Goal: Information Seeking & Learning: Learn about a topic

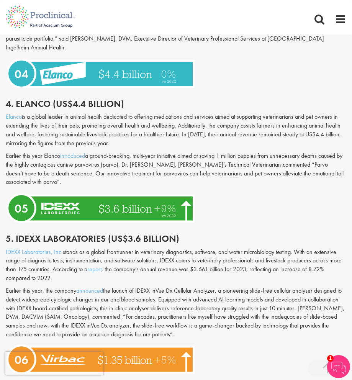
scroll to position [1097, 0]
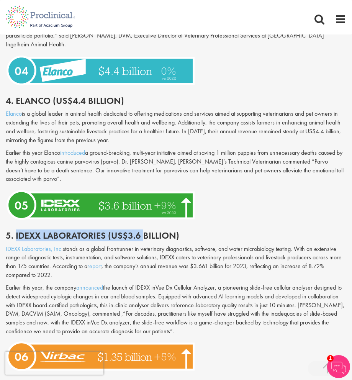
drag, startPoint x: 16, startPoint y: 209, endPoint x: 139, endPoint y: 209, distance: 123.0
click at [140, 231] on h2 "5. Idexx Laboratories (US$3.6 billion)" at bounding box center [176, 236] width 341 height 10
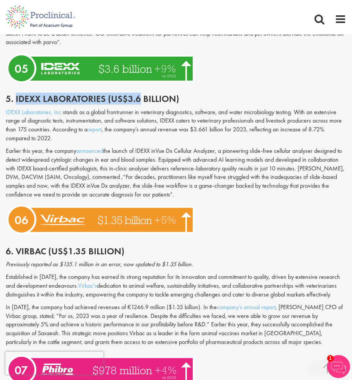
scroll to position [1237, 0]
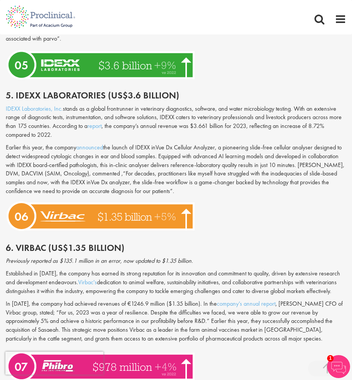
drag, startPoint x: 119, startPoint y: 214, endPoint x: 12, endPoint y: 214, distance: 106.9
click at [12, 235] on div "6. Virbac (US$1.35 billion)" at bounding box center [176, 245] width 352 height 21
drag, startPoint x: 14, startPoint y: 225, endPoint x: 56, endPoint y: 225, distance: 42.5
click at [56, 243] on h2 "6. Virbac (US$1.35 billion)" at bounding box center [176, 248] width 341 height 10
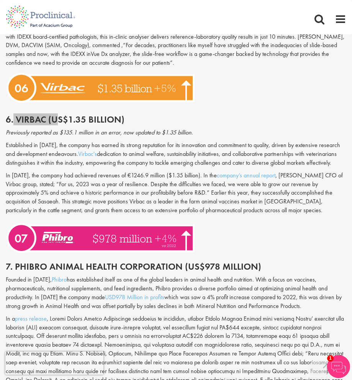
scroll to position [1426, 0]
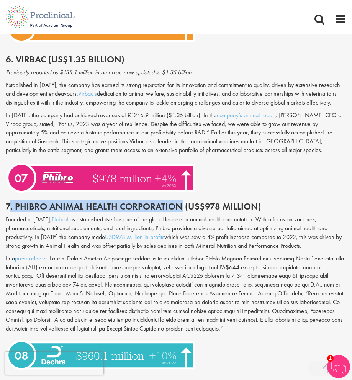
drag, startPoint x: 9, startPoint y: 180, endPoint x: 182, endPoint y: 182, distance: 172.4
click at [182, 202] on h2 "7. Phibro Animal Health Corporation (US$978 Million)" at bounding box center [176, 207] width 341 height 10
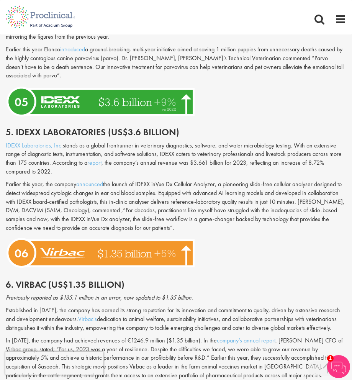
scroll to position [1198, 0]
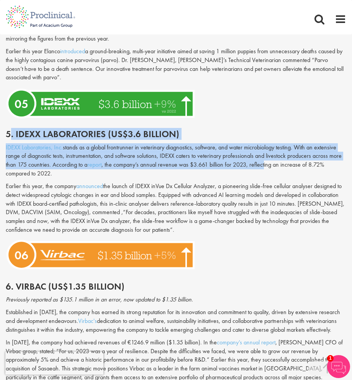
drag, startPoint x: 9, startPoint y: 107, endPoint x: 265, endPoint y: 139, distance: 258.0
click at [266, 139] on div "Global Top 10 Animal Health Companies in [DATE] Updated [DATE] The animal healt…" at bounding box center [176, 200] width 341 height 1821
click at [265, 143] on p "IDEXX Laboratories, Inc. stands as a global frontrunner in veterinary diagnosti…" at bounding box center [176, 160] width 341 height 35
drag, startPoint x: 265, startPoint y: 139, endPoint x: 10, endPoint y: 110, distance: 256.9
click at [10, 110] on div "Global Top 10 Animal Health Companies in [DATE] Updated [DATE] The animal healt…" at bounding box center [176, 200] width 341 height 1821
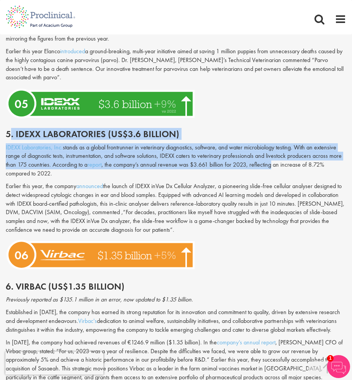
click at [10, 129] on h2 "5. Idexx Laboratories (US$3.6 billion)" at bounding box center [176, 134] width 341 height 10
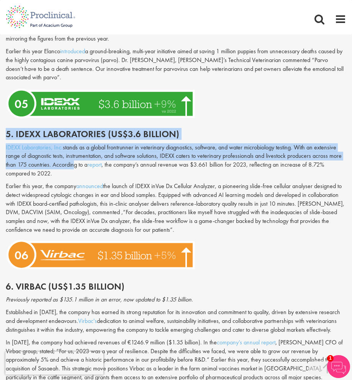
drag, startPoint x: 6, startPoint y: 108, endPoint x: 71, endPoint y: 138, distance: 71.8
click at [71, 138] on div "Global Top 10 Animal Health Companies in [DATE] Updated [DATE] The animal healt…" at bounding box center [176, 200] width 341 height 1821
drag, startPoint x: 178, startPoint y: 205, endPoint x: 4, endPoint y: 159, distance: 179.7
click at [4, 159] on div "Global Top 10 Animal Health Companies in [DATE] our consultant managing the rol…" at bounding box center [176, 26] width 352 height 2232
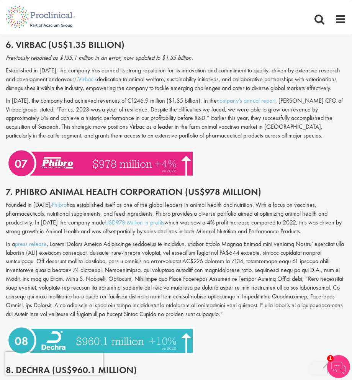
scroll to position [1444, 0]
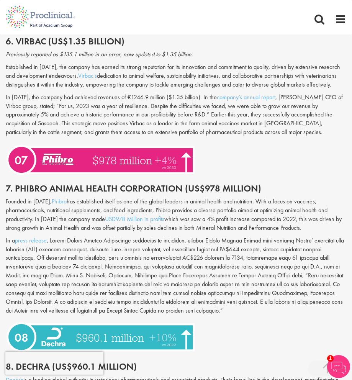
click at [345, 259] on p "In a press release" at bounding box center [176, 275] width 341 height 79
